Goal: Navigation & Orientation: Find specific page/section

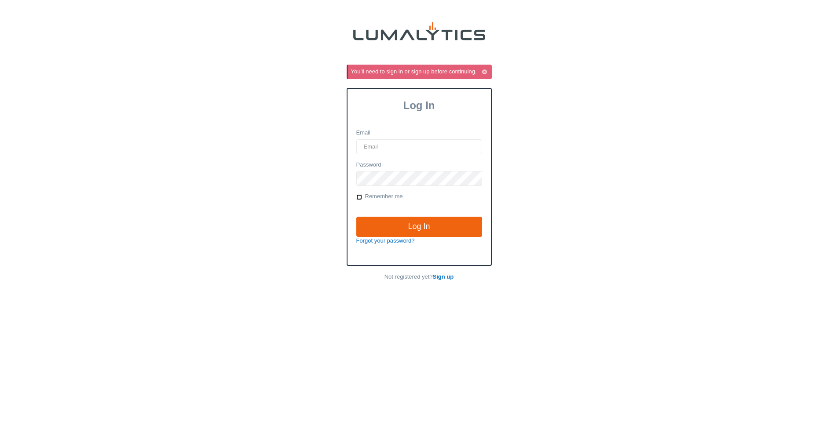
click at [357, 196] on input "Remember me" at bounding box center [359, 197] width 6 height 6
checkbox input "true"
click at [399, 153] on input "Email" at bounding box center [419, 146] width 126 height 15
type input "[EMAIL_ADDRESS][DOMAIN_NAME]"
click at [440, 229] on input "Log In" at bounding box center [419, 227] width 126 height 20
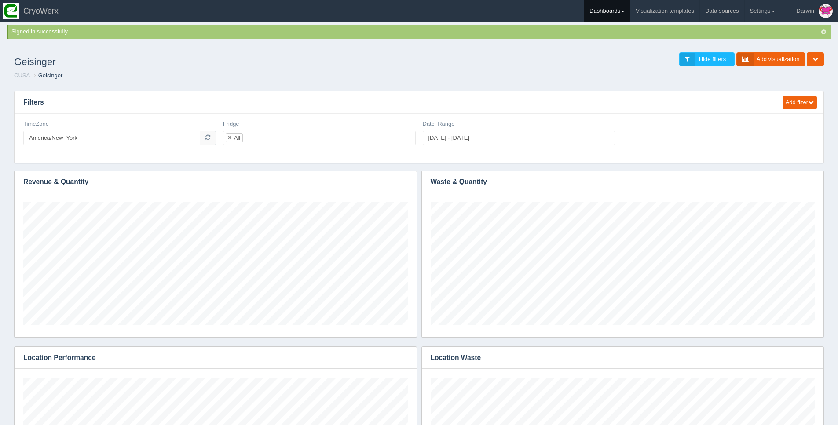
scroll to position [123, 384]
click at [605, 11] on link "Dashboards" at bounding box center [607, 11] width 46 height 22
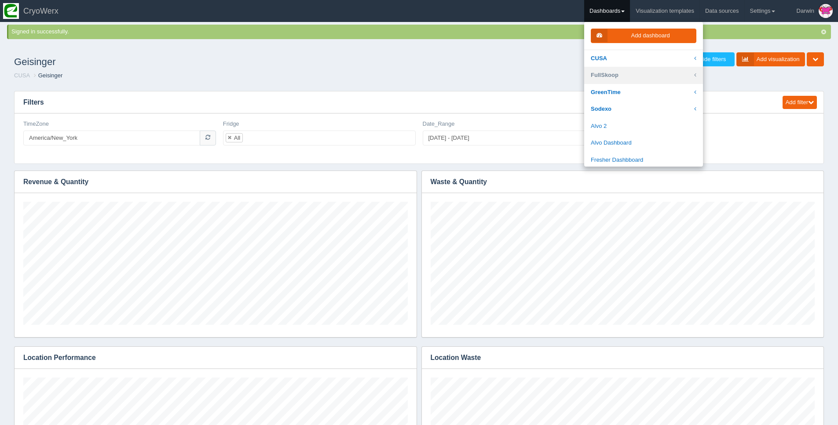
click at [612, 73] on link "FullSkoop" at bounding box center [643, 75] width 119 height 17
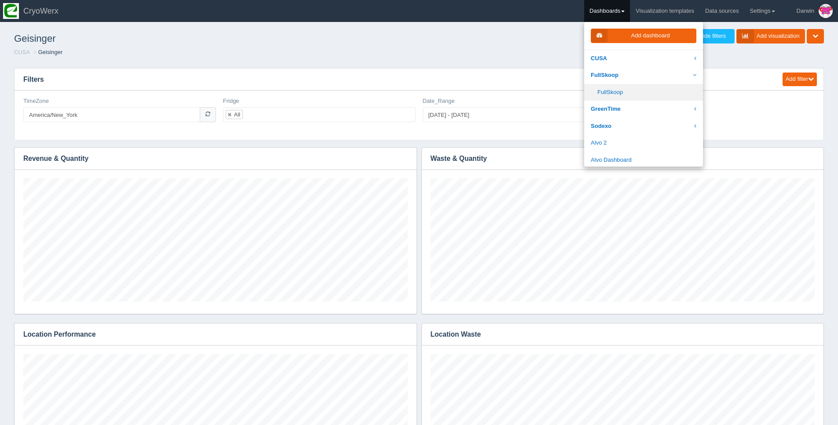
click at [603, 89] on link "FullSkoop" at bounding box center [643, 92] width 119 height 17
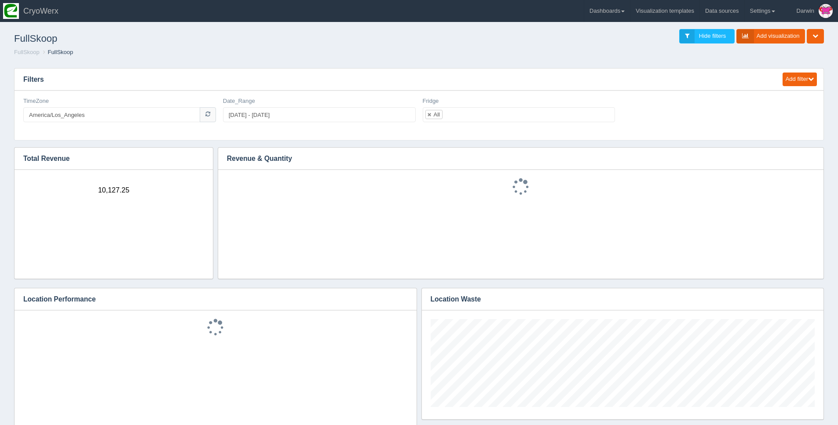
scroll to position [88, 384]
